Goal: Navigation & Orientation: Find specific page/section

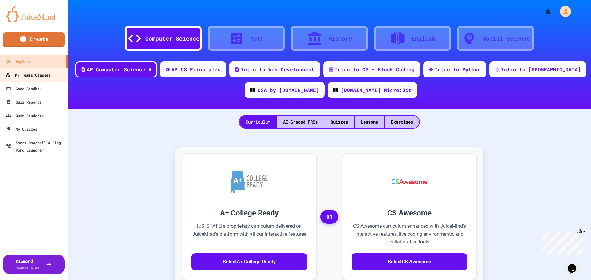
click at [15, 79] on link "My Teams/Classes" at bounding box center [34, 75] width 70 height 14
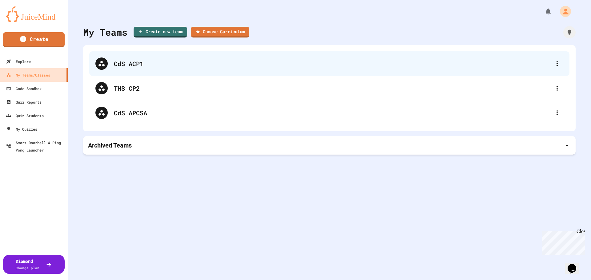
click at [142, 68] on div "CdS ACP1" at bounding box center [332, 63] width 437 height 9
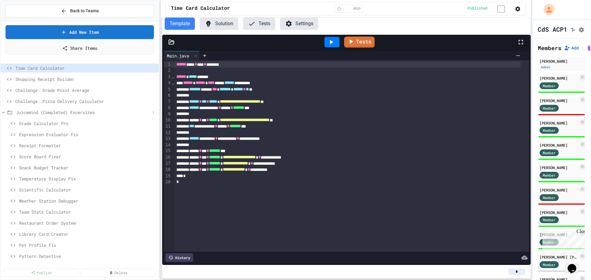
click at [2, 112] on icon at bounding box center [3, 113] width 3 height 2
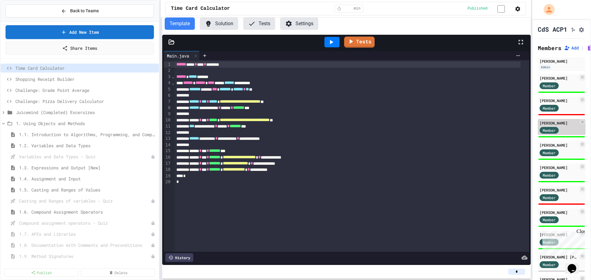
scroll to position [197, 0]
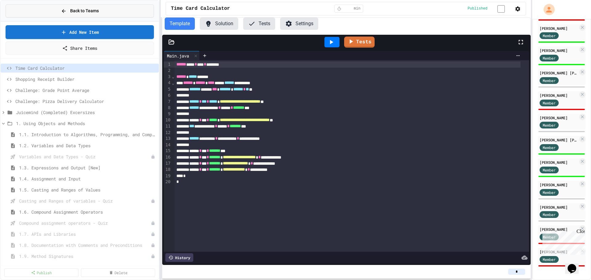
click at [72, 11] on span "Back to Teams" at bounding box center [84, 11] width 29 height 6
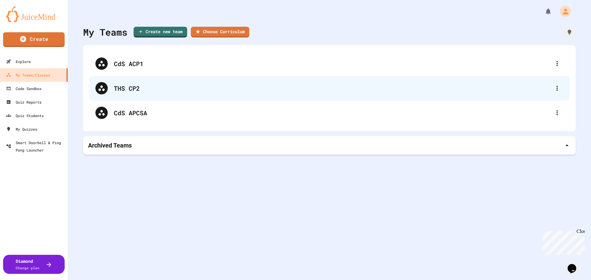
click at [131, 90] on div "THS CP2" at bounding box center [332, 88] width 437 height 9
